Goal: Task Accomplishment & Management: Manage account settings

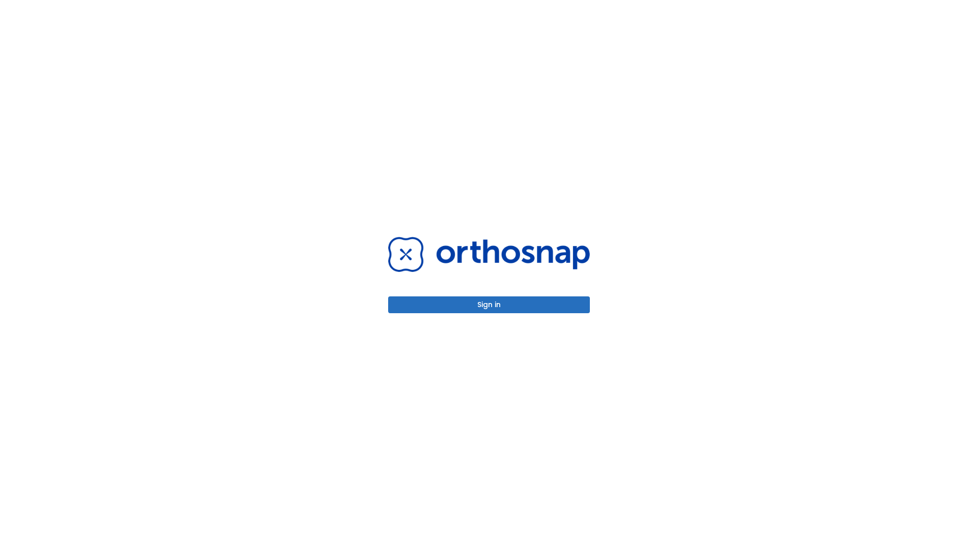
click at [489, 305] on button "Sign in" at bounding box center [489, 304] width 202 height 17
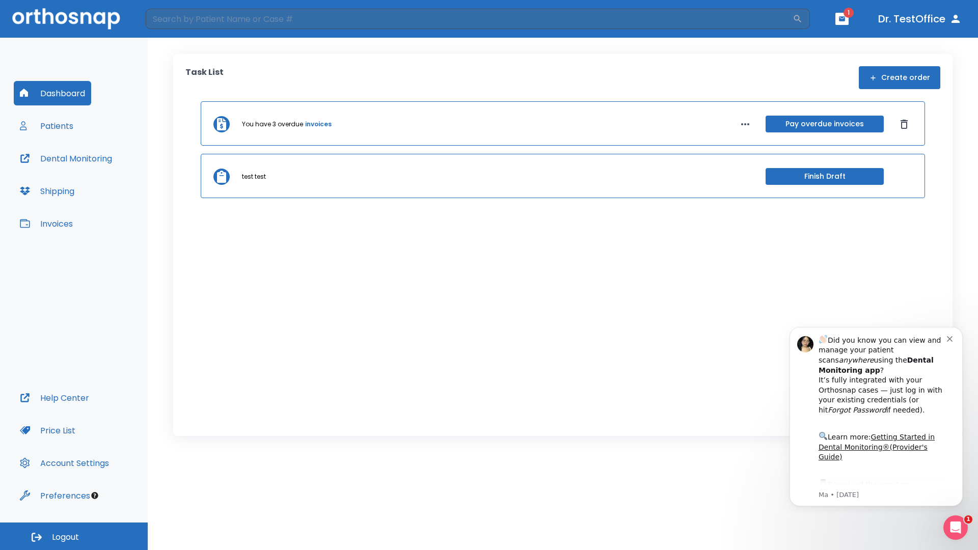
click at [74, 536] on span "Logout" at bounding box center [65, 537] width 27 height 11
